Goal: Navigation & Orientation: Find specific page/section

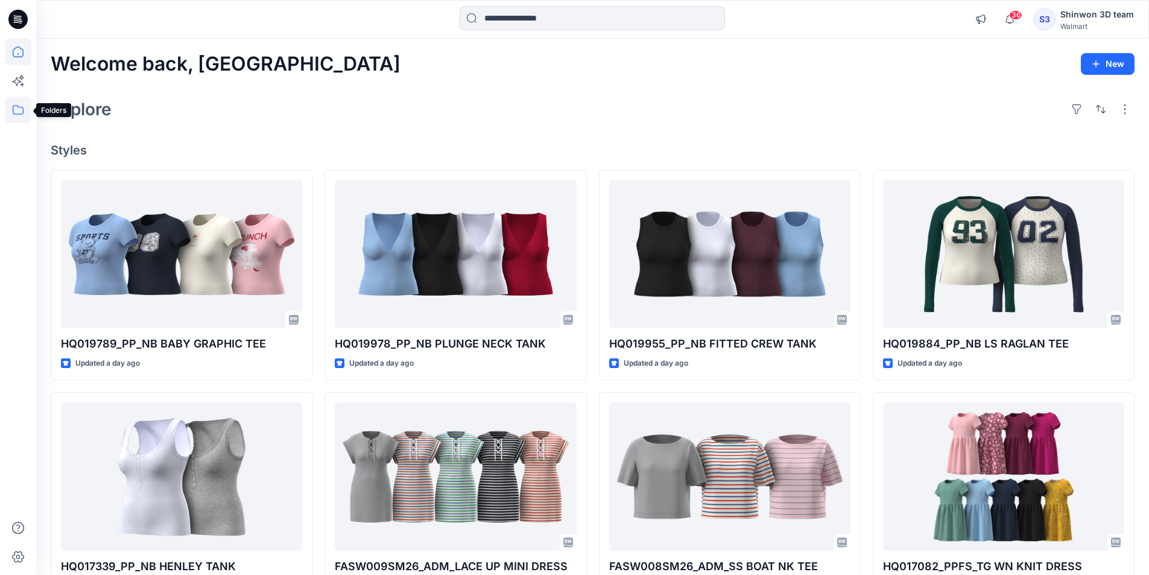
click at [25, 109] on icon at bounding box center [18, 109] width 27 height 27
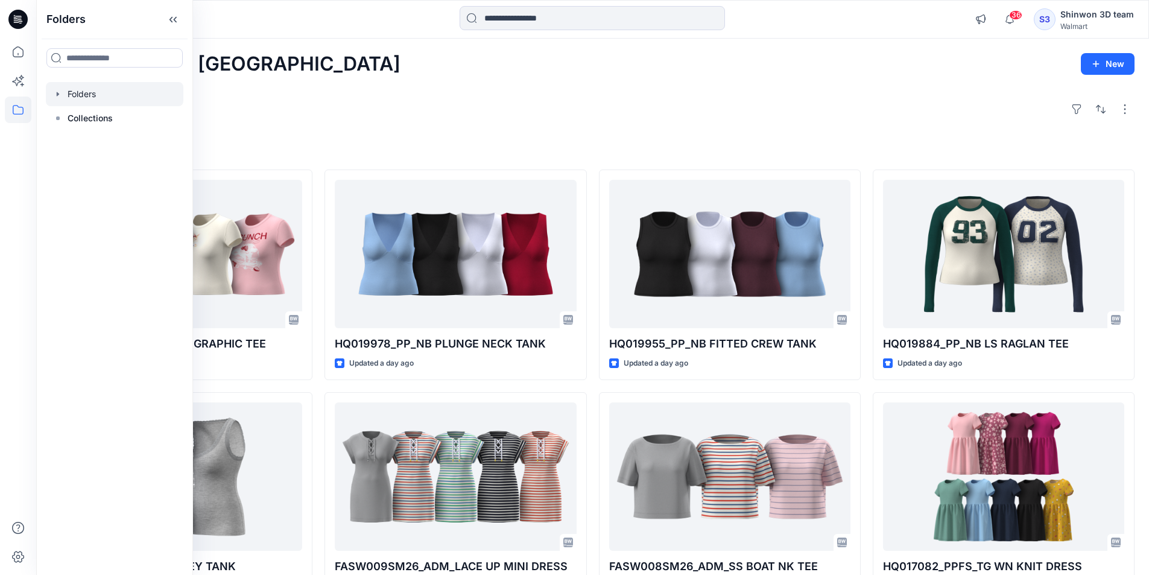
click at [58, 88] on div at bounding box center [114, 94] width 137 height 24
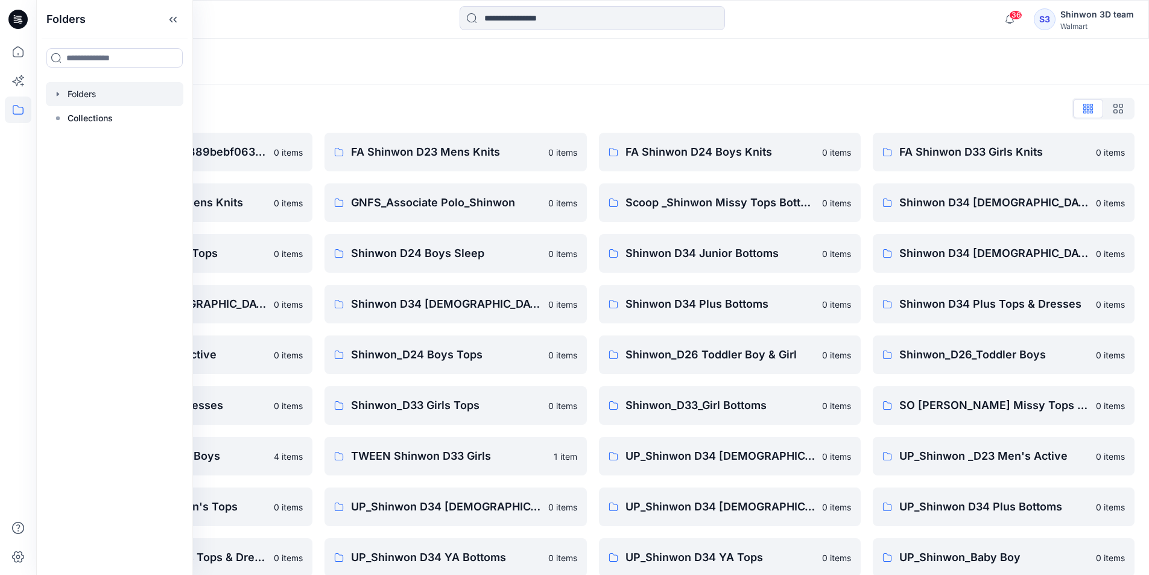
click at [292, 60] on div "Folders" at bounding box center [545, 61] width 989 height 17
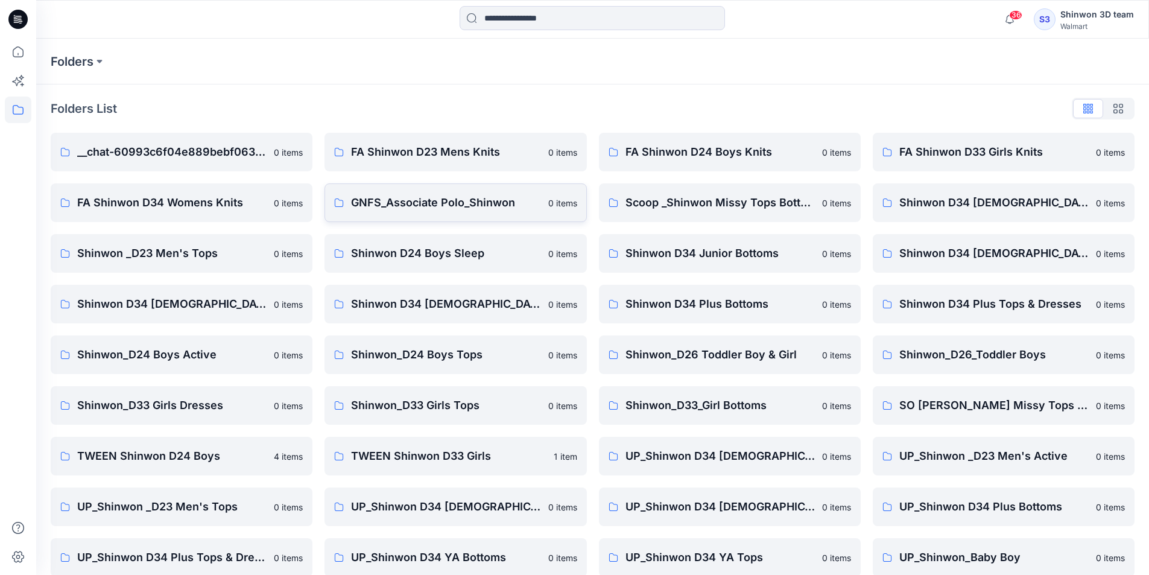
scroll to position [168, 0]
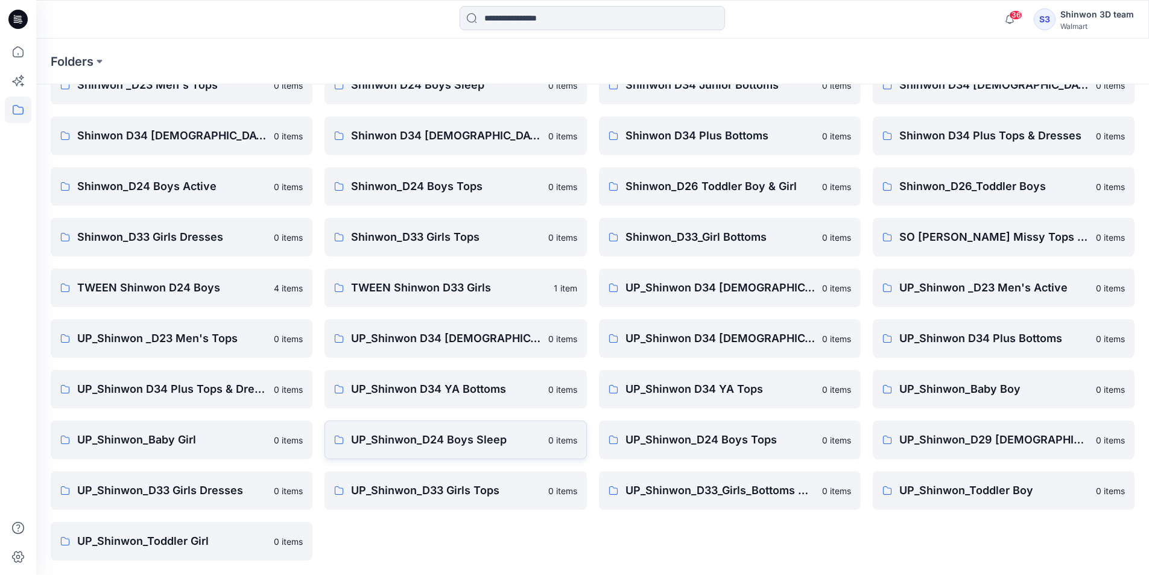
click at [413, 447] on p "UP_Shinwon_D24 Boys Sleep" at bounding box center [445, 439] width 189 height 17
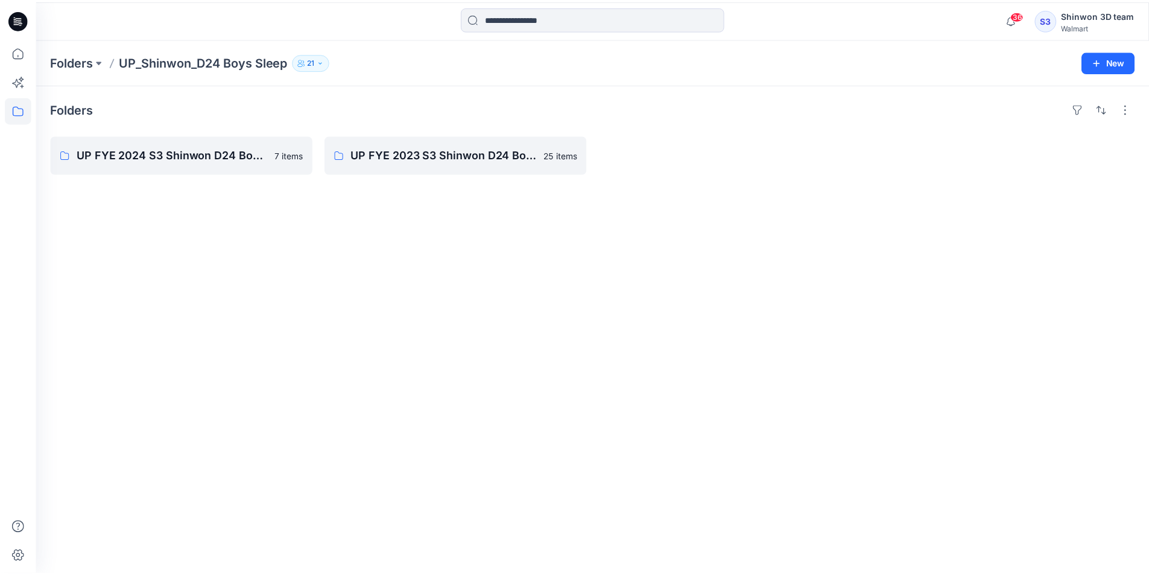
scroll to position [168, 0]
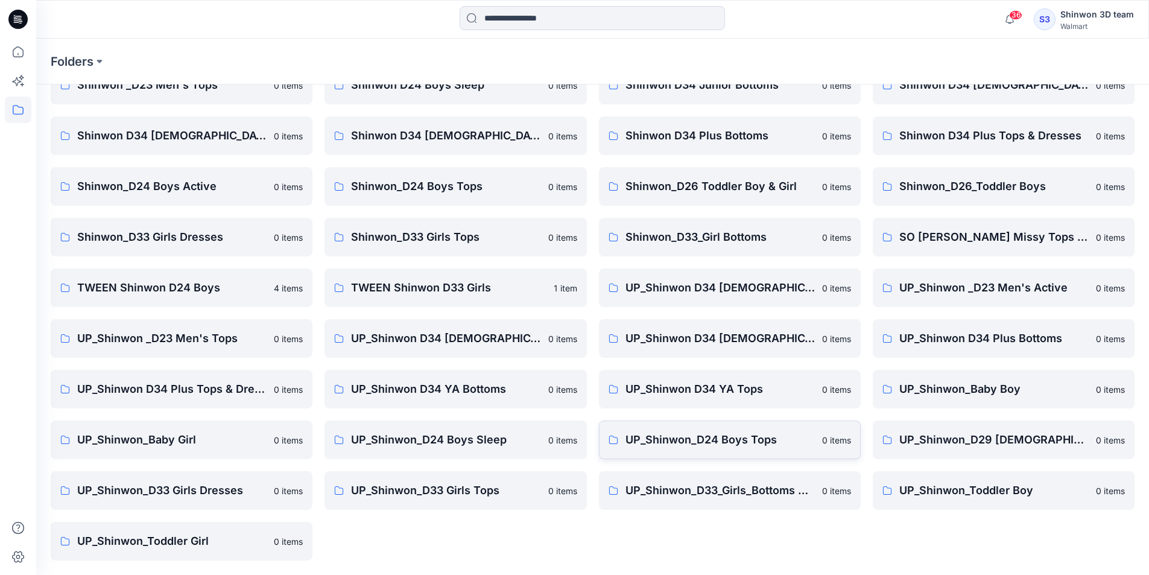
click at [717, 451] on link "UP_Shinwon_D24 Boys Tops 0 items" at bounding box center [730, 439] width 262 height 39
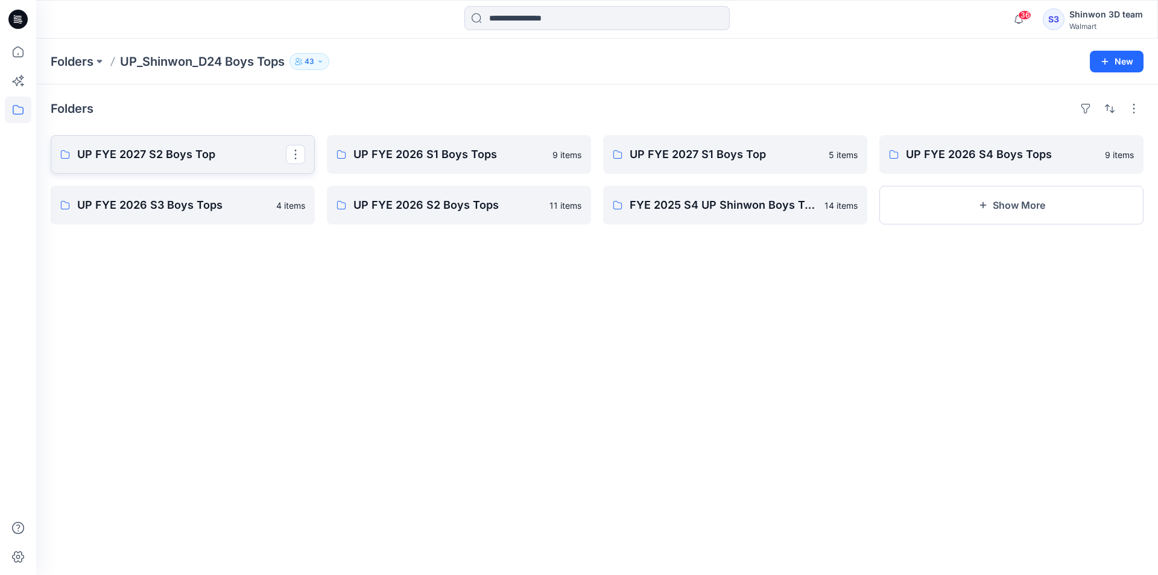
click at [197, 151] on p "UP FYE 2027 S2 Boys Top" at bounding box center [181, 154] width 209 height 17
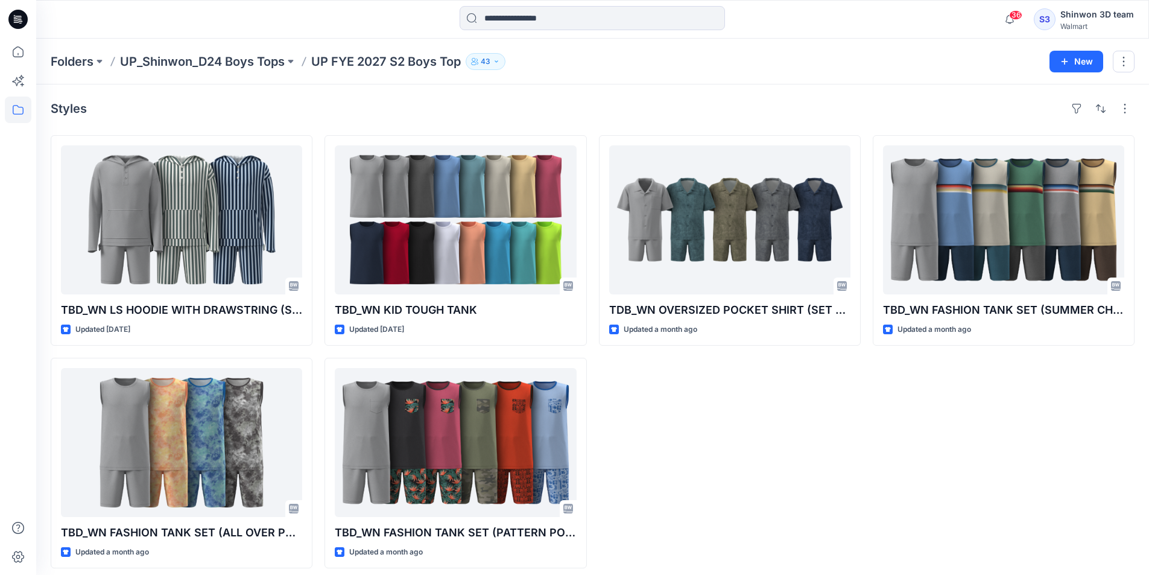
click at [283, 83] on div "Folders UP_Shinwon_D24 Boys Tops UP FYE 2027 S2 Boys Top 43 New" at bounding box center [592, 62] width 1112 height 46
